Goal: Browse casually: Explore the website without a specific task or goal

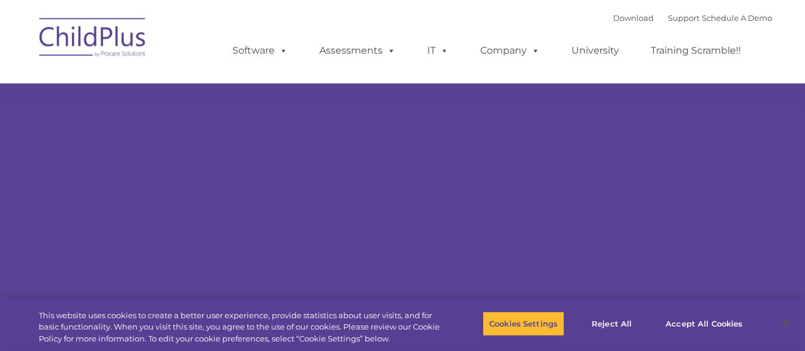
type input ""
select select "MEDIUM"
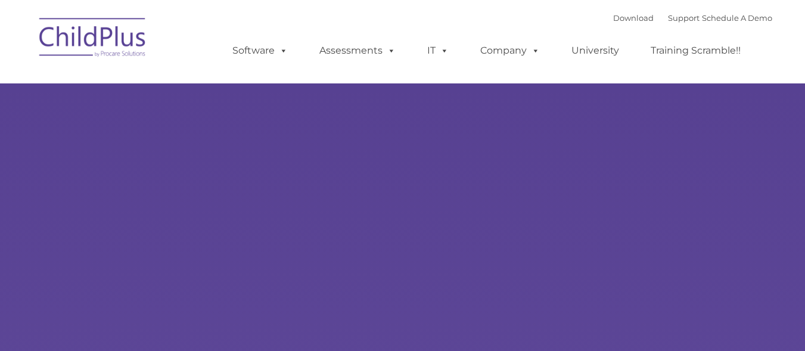
select select "MEDIUM"
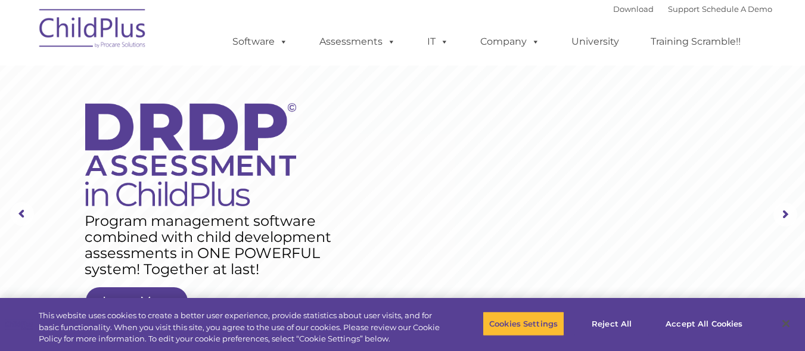
drag, startPoint x: 811, startPoint y: 38, endPoint x: 481, endPoint y: 205, distance: 369.9
click at [481, 205] on rs-layer at bounding box center [402, 214] width 805 height 465
